Goal: Transaction & Acquisition: Book appointment/travel/reservation

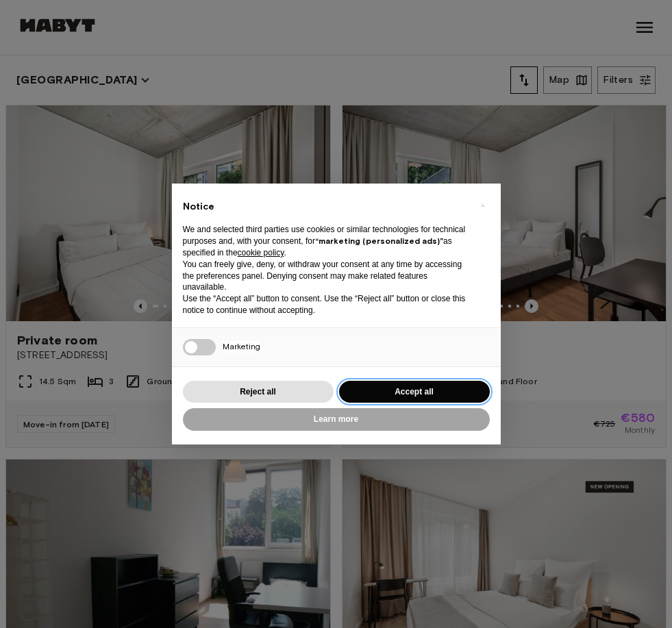
click at [384, 391] on button "Accept all" at bounding box center [414, 392] width 151 height 23
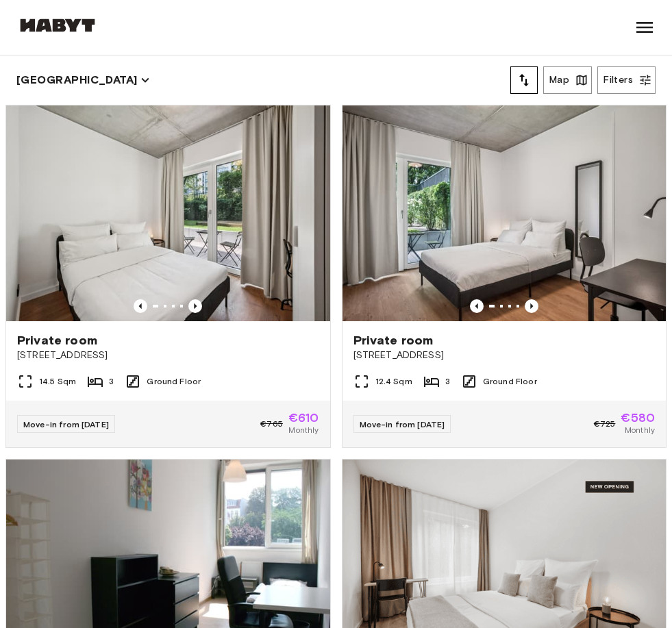
click at [516, 92] on button "tune" at bounding box center [523, 79] width 27 height 27
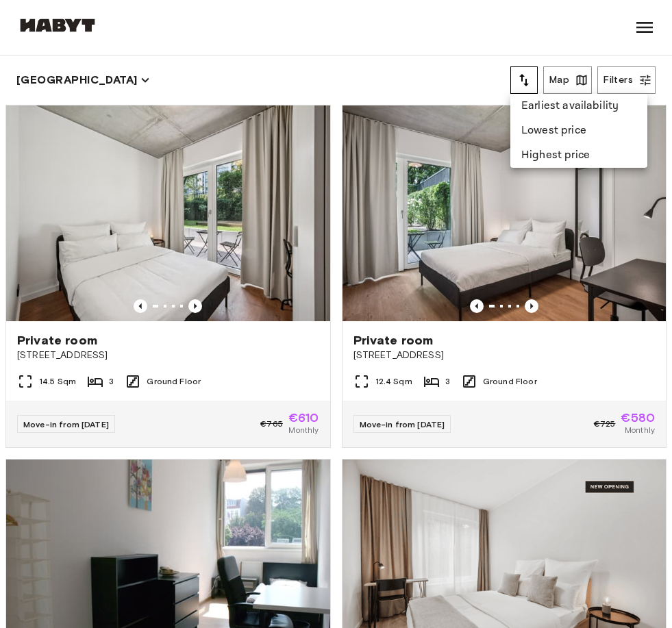
click at [570, 134] on li "Lowest price" at bounding box center [578, 130] width 137 height 25
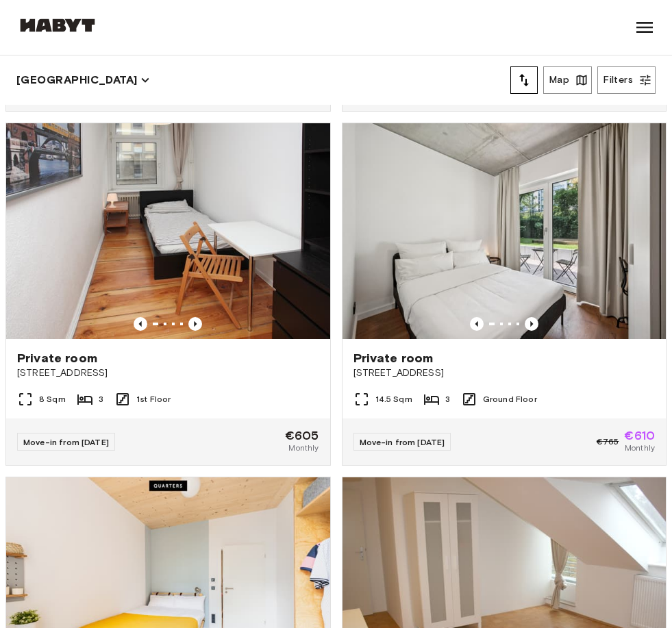
scroll to position [260, 0]
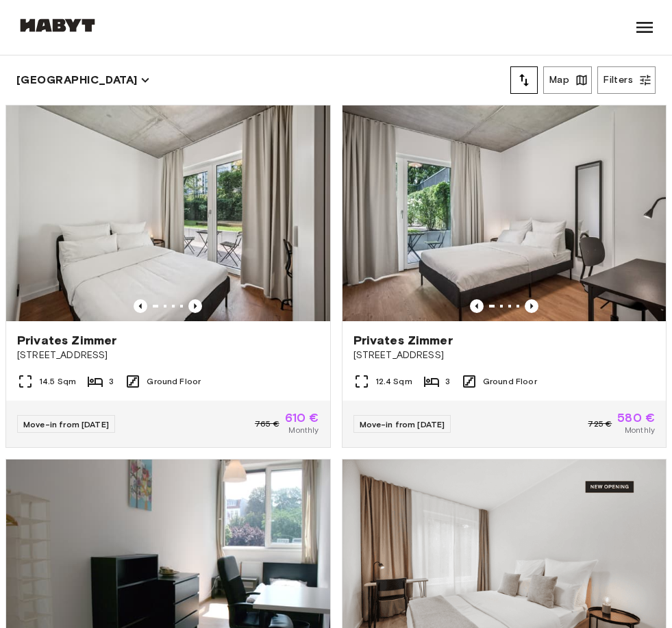
click at [526, 74] on icon "tune" at bounding box center [524, 80] width 16 height 16
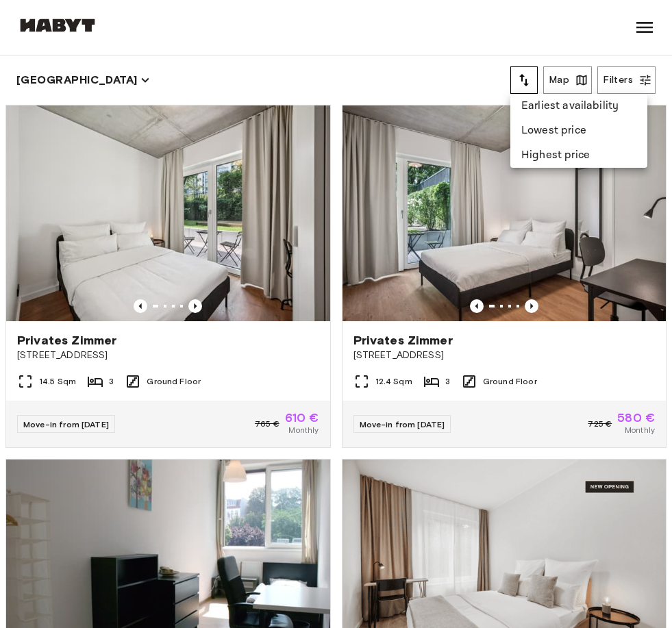
click at [567, 132] on li "Lowest price" at bounding box center [578, 130] width 137 height 25
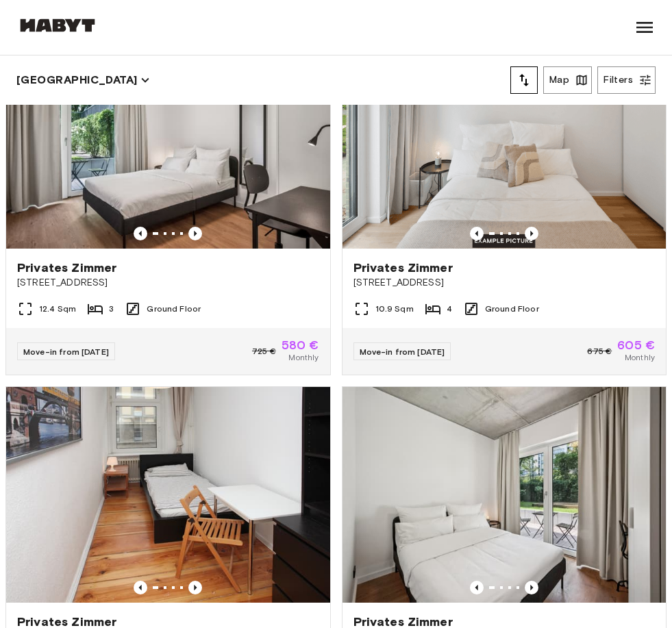
scroll to position [40, 0]
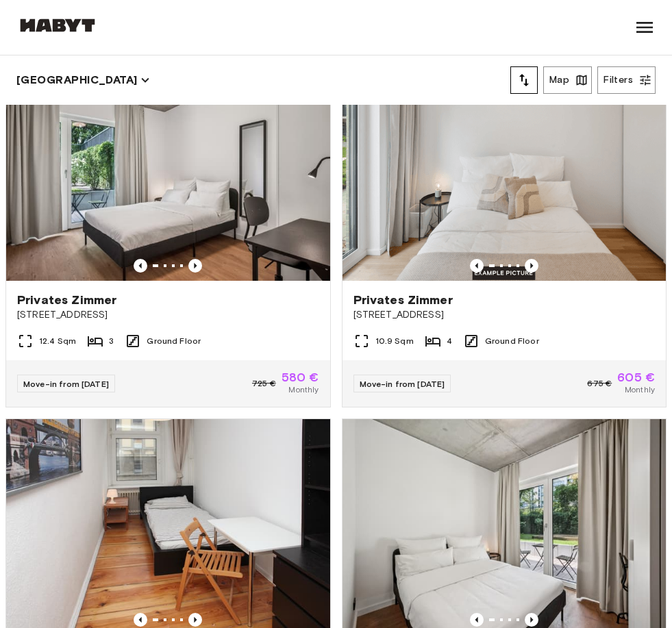
click at [57, 188] on img at bounding box center [168, 173] width 324 height 216
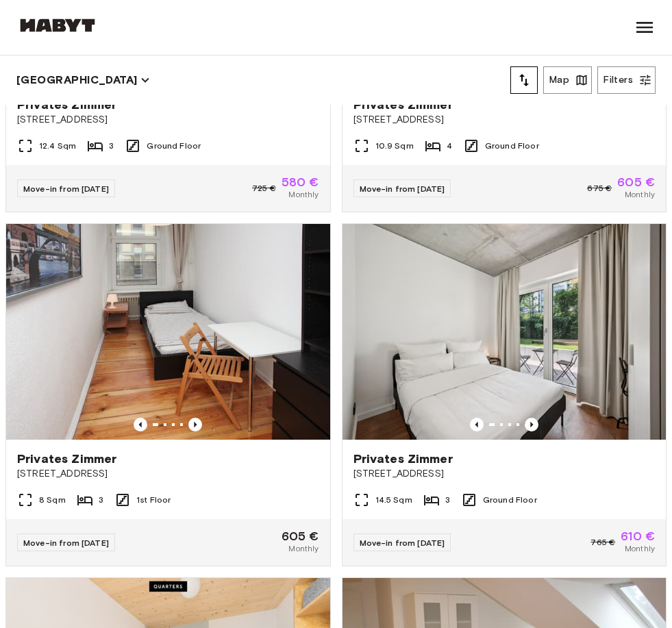
scroll to position [235, 0]
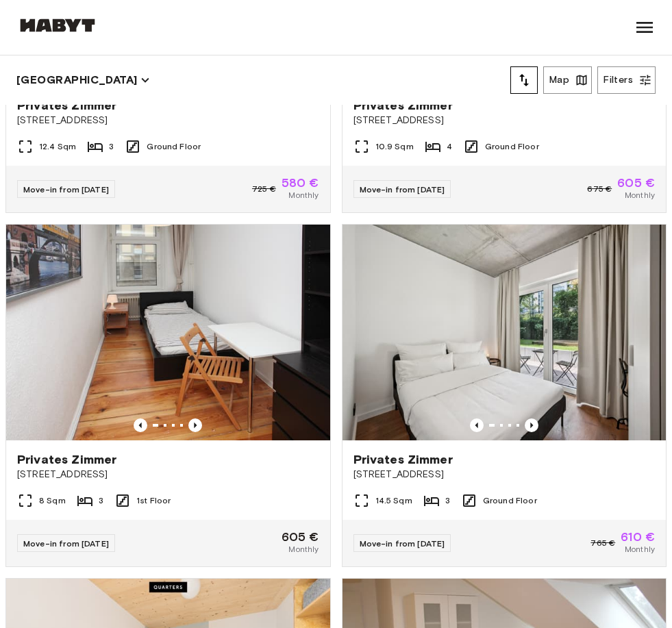
click at [84, 294] on img at bounding box center [168, 333] width 324 height 216
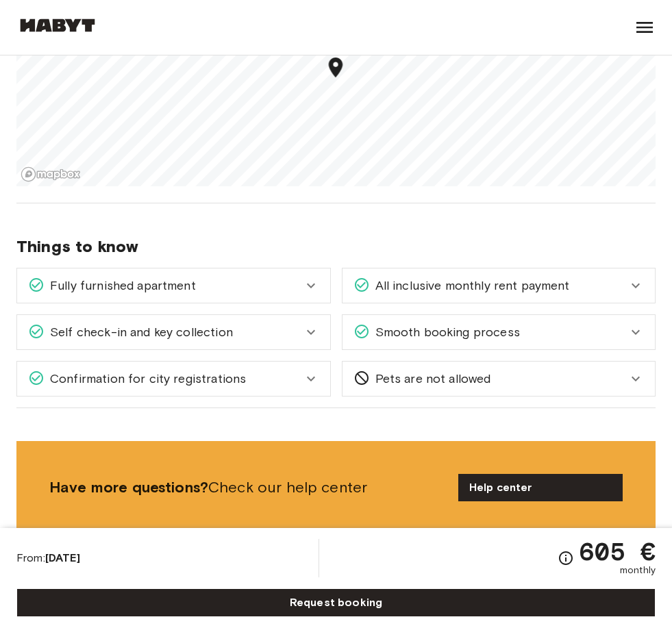
scroll to position [1187, 0]
